Goal: Browse casually

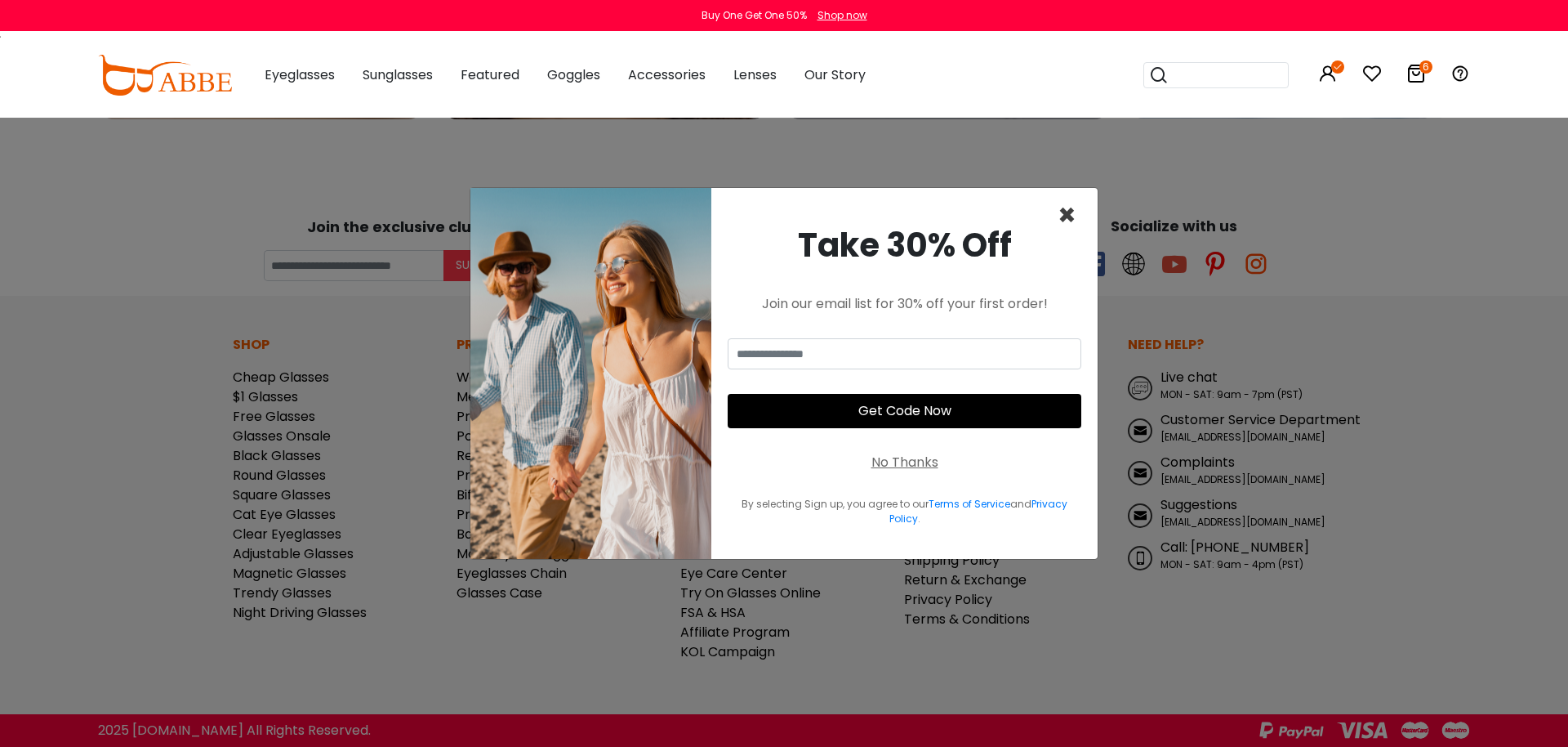
click at [1068, 218] on span "×" at bounding box center [1067, 216] width 19 height 42
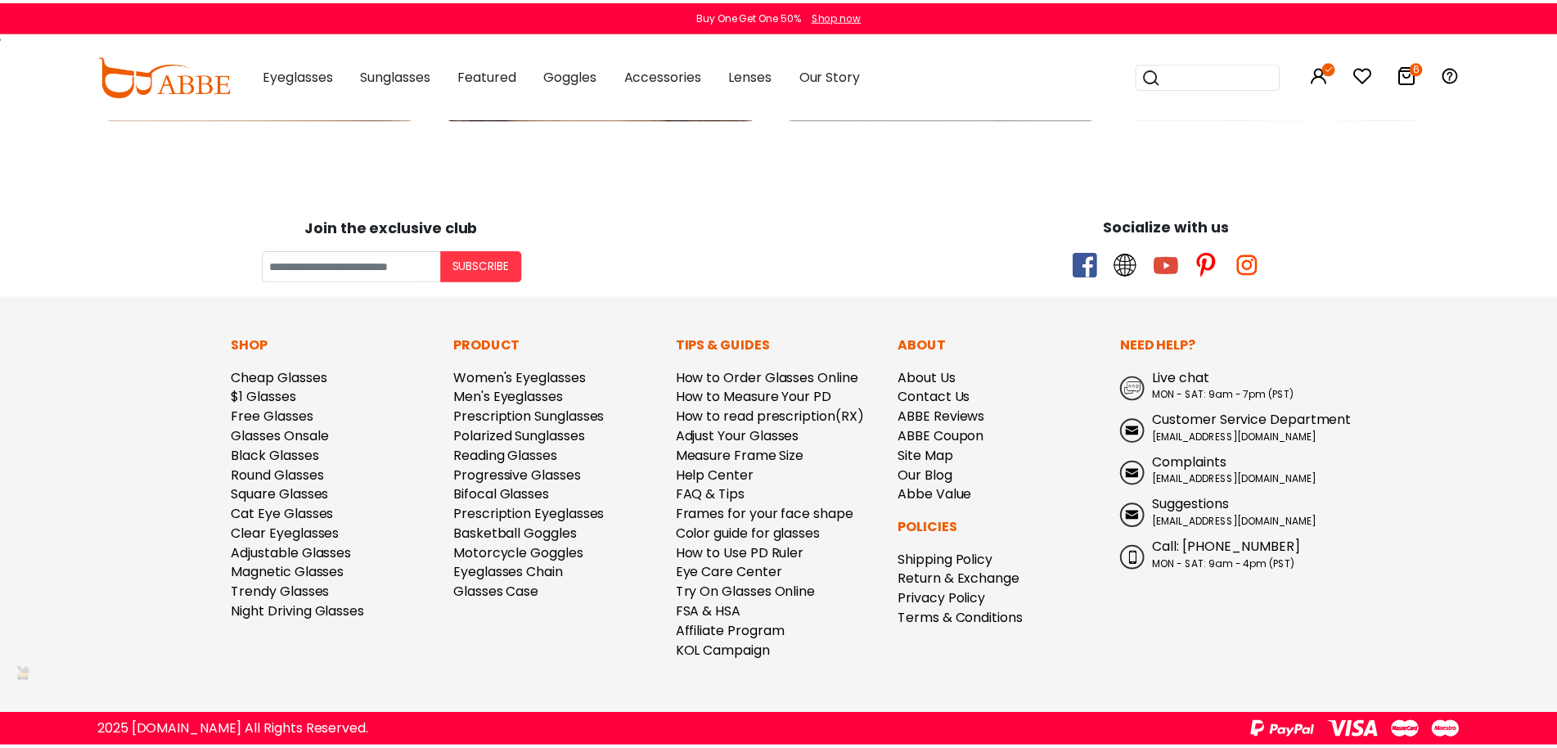
scroll to position [5846, 0]
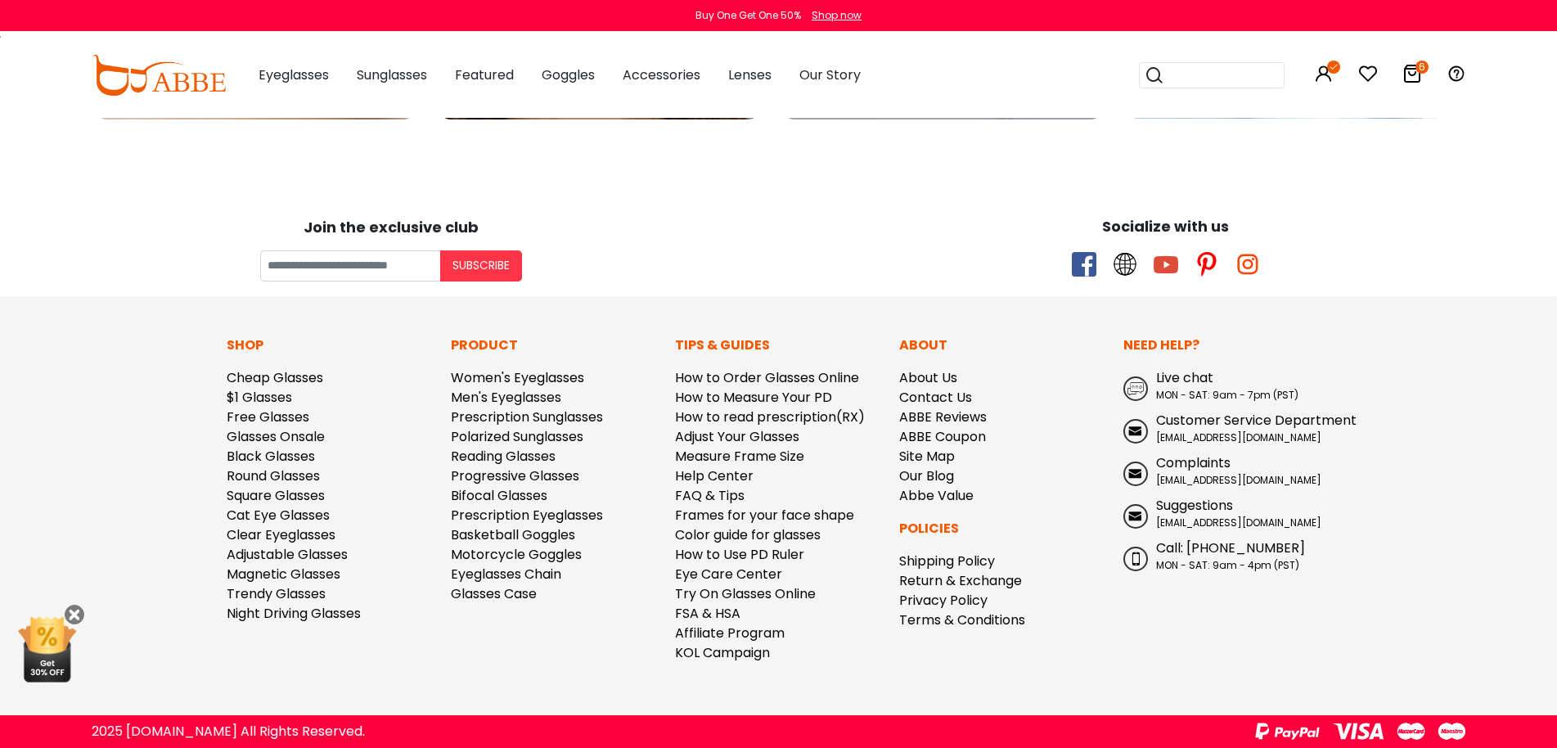
click at [128, 79] on img at bounding box center [159, 75] width 134 height 41
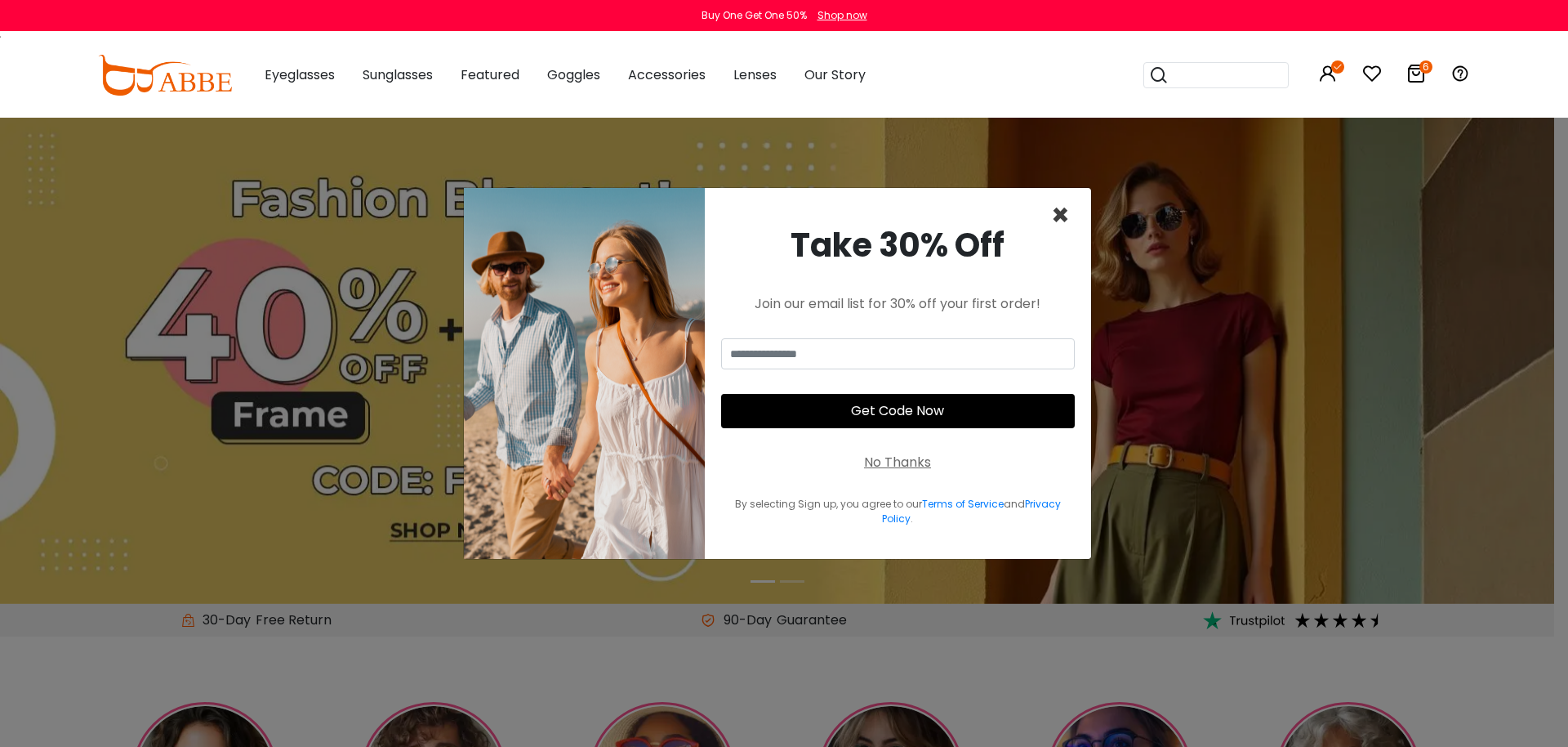
click at [1063, 222] on span "×" at bounding box center [1060, 216] width 19 height 42
